Goal: Obtain resource: Download file/media

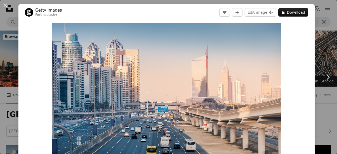
scroll to position [115, 0]
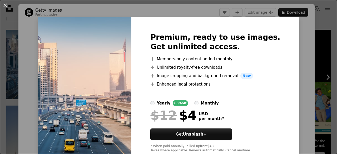
click at [319, 58] on div "An X shape Premium, ready to use images. Get unlimited access. A plus sign Memb…" at bounding box center [168, 77] width 337 height 154
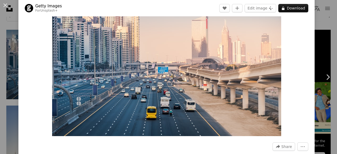
scroll to position [40, 0]
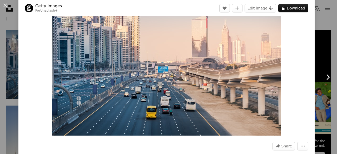
click at [320, 57] on link "Chevron right" at bounding box center [328, 77] width 18 height 51
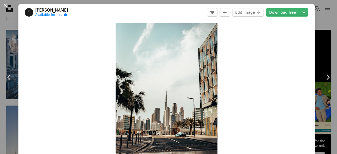
click at [6, 4] on button "An X shape" at bounding box center [5, 5] width 6 height 6
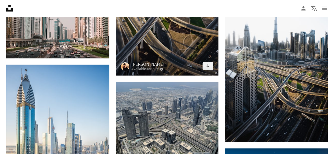
scroll to position [686, 0]
